Goal: Task Accomplishment & Management: Use online tool/utility

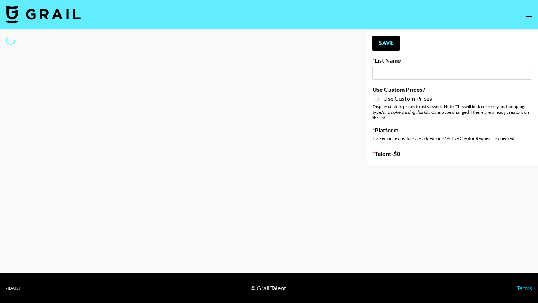
type input "Unreal Management List"
select select "Song"
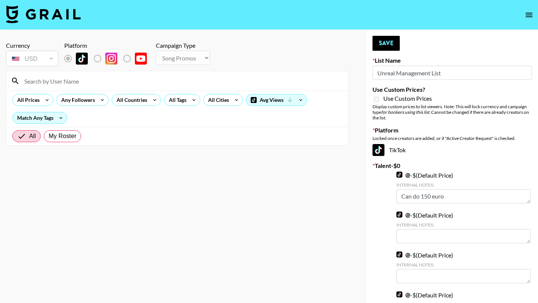
click at [116, 82] on input at bounding box center [182, 81] width 324 height 12
type input "thechiomabrown"
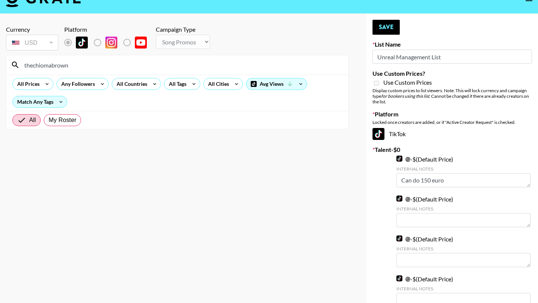
scroll to position [15, 0]
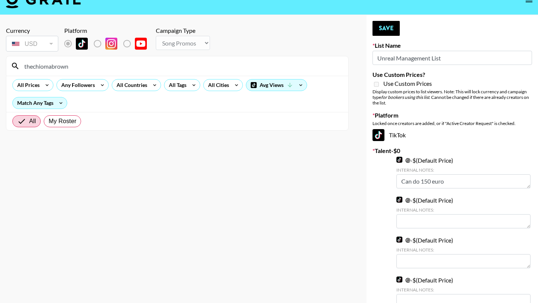
click at [79, 66] on input "thechiomabrown" at bounding box center [182, 66] width 324 height 12
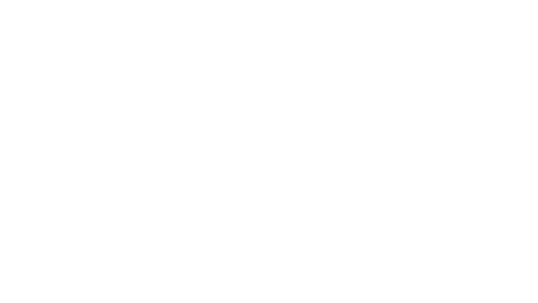
select select "Song"
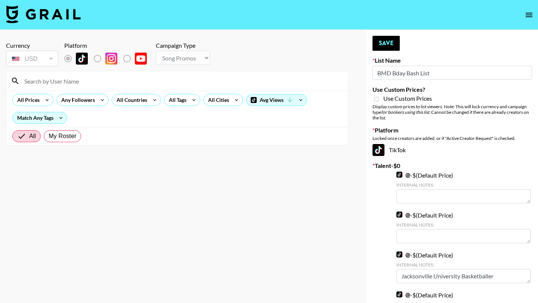
click at [191, 77] on input at bounding box center [182, 81] width 324 height 12
type input "thechiomabrown"
